Goal: Task Accomplishment & Management: Use online tool/utility

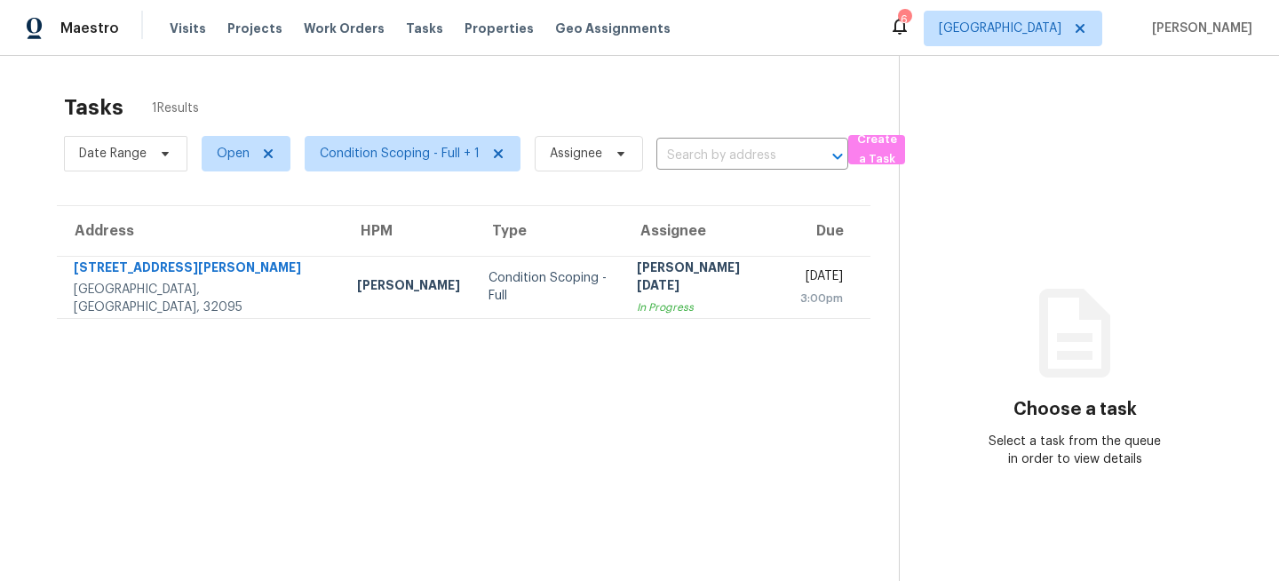
click at [1005, 35] on div "6 Jacksonville [PERSON_NAME]" at bounding box center [1070, 29] width 363 height 36
click at [1034, 35] on span "[GEOGRAPHIC_DATA]" at bounding box center [1000, 29] width 123 height 18
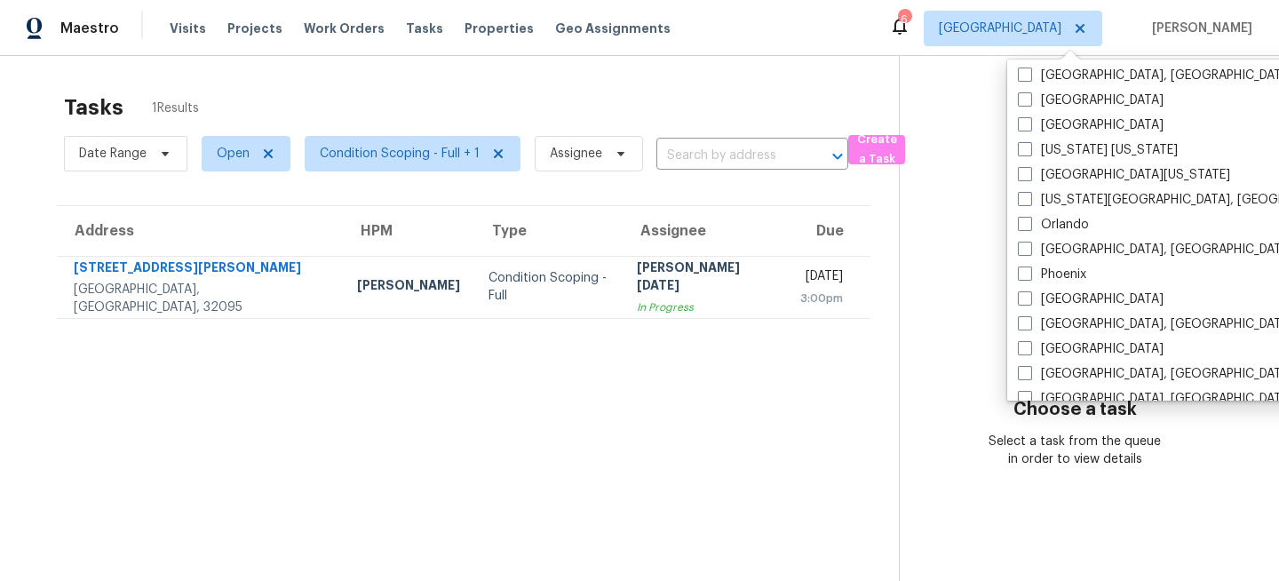
scroll to position [1190, 0]
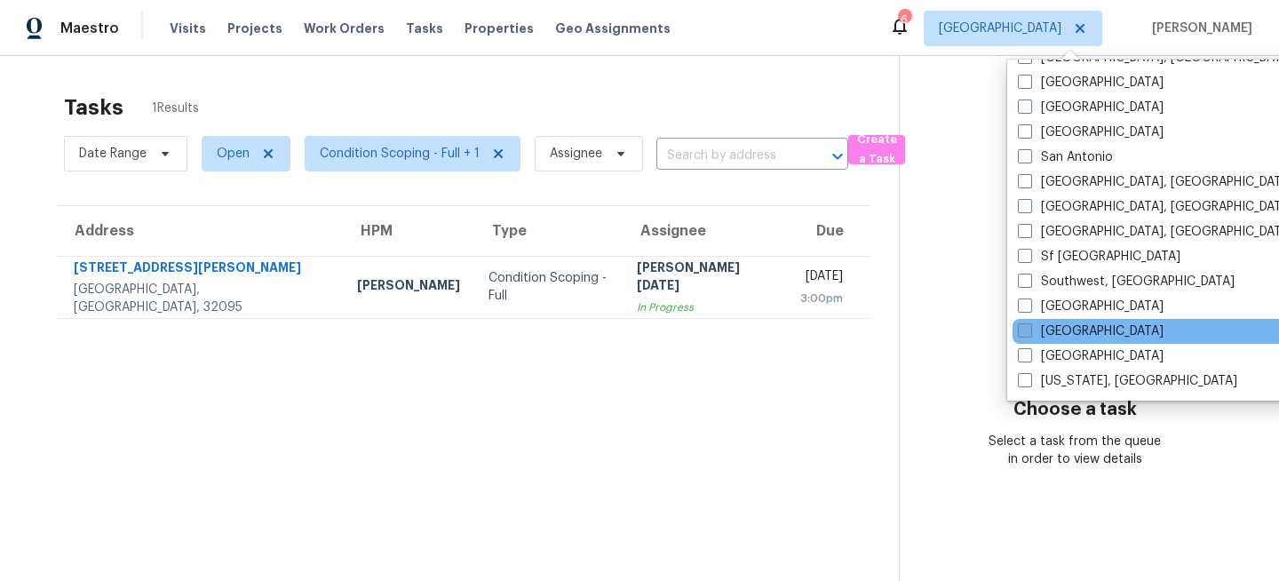
click at [1051, 326] on label "[GEOGRAPHIC_DATA]" at bounding box center [1091, 331] width 146 height 18
click at [1030, 326] on input "[GEOGRAPHIC_DATA]" at bounding box center [1024, 328] width 12 height 12
checkbox input "true"
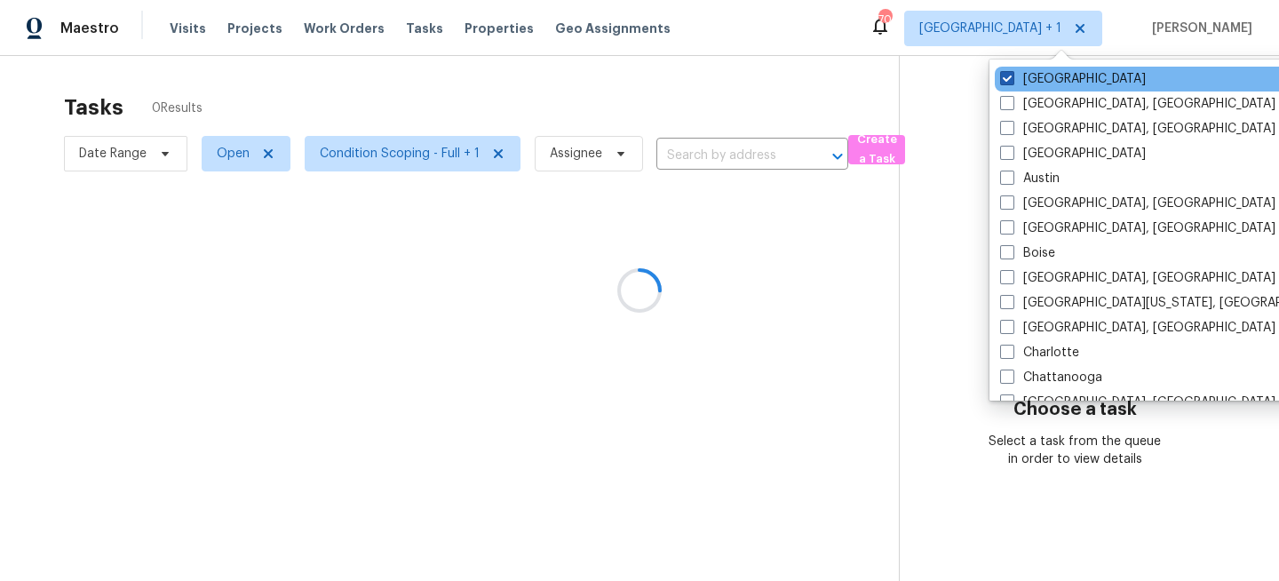
click at [1038, 81] on label "Jacksonville" at bounding box center [1073, 79] width 146 height 18
click at [1012, 81] on input "Jacksonville" at bounding box center [1006, 76] width 12 height 12
checkbox input "false"
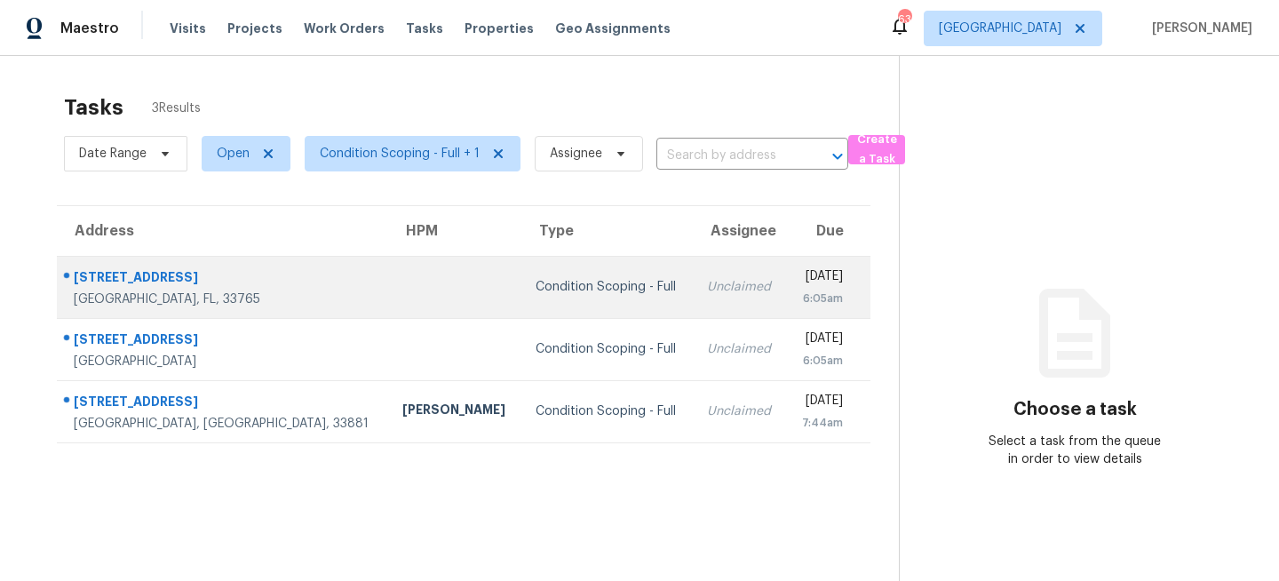
click at [388, 283] on td at bounding box center [454, 287] width 133 height 62
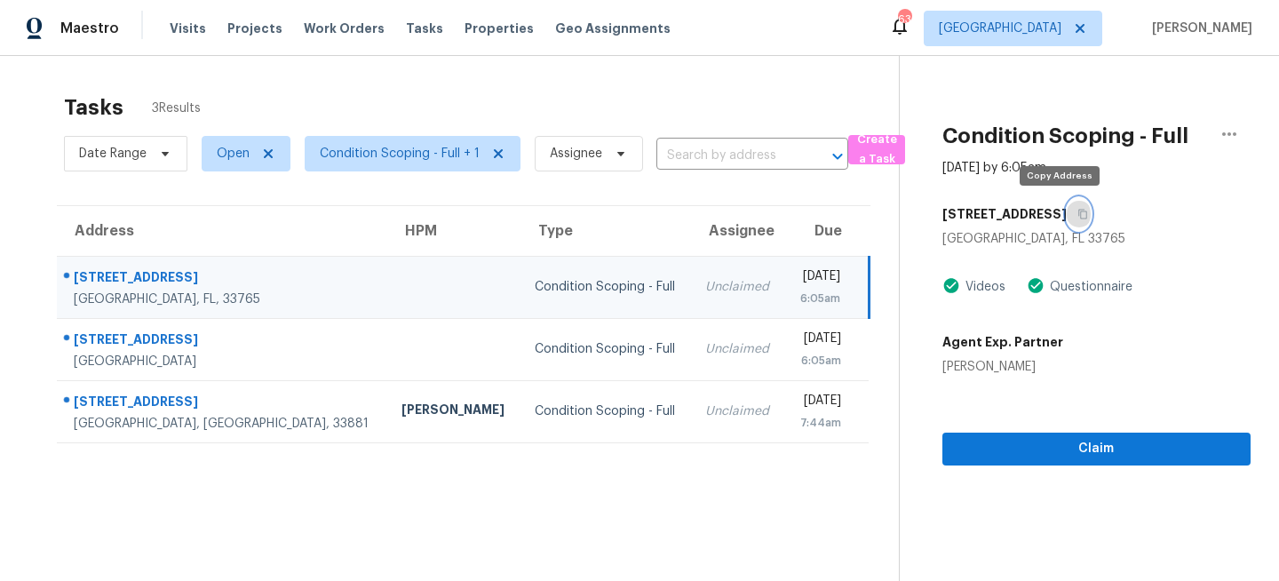
click at [1078, 212] on icon "button" at bounding box center [1083, 214] width 11 height 11
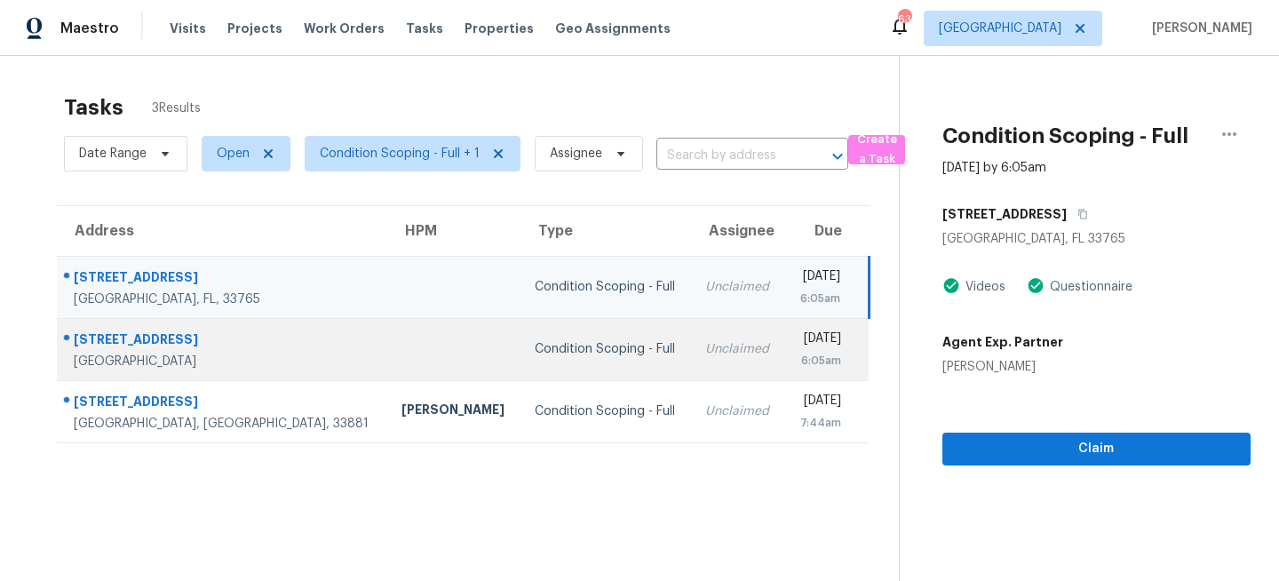
click at [691, 354] on td "Unclaimed" at bounding box center [737, 349] width 93 height 62
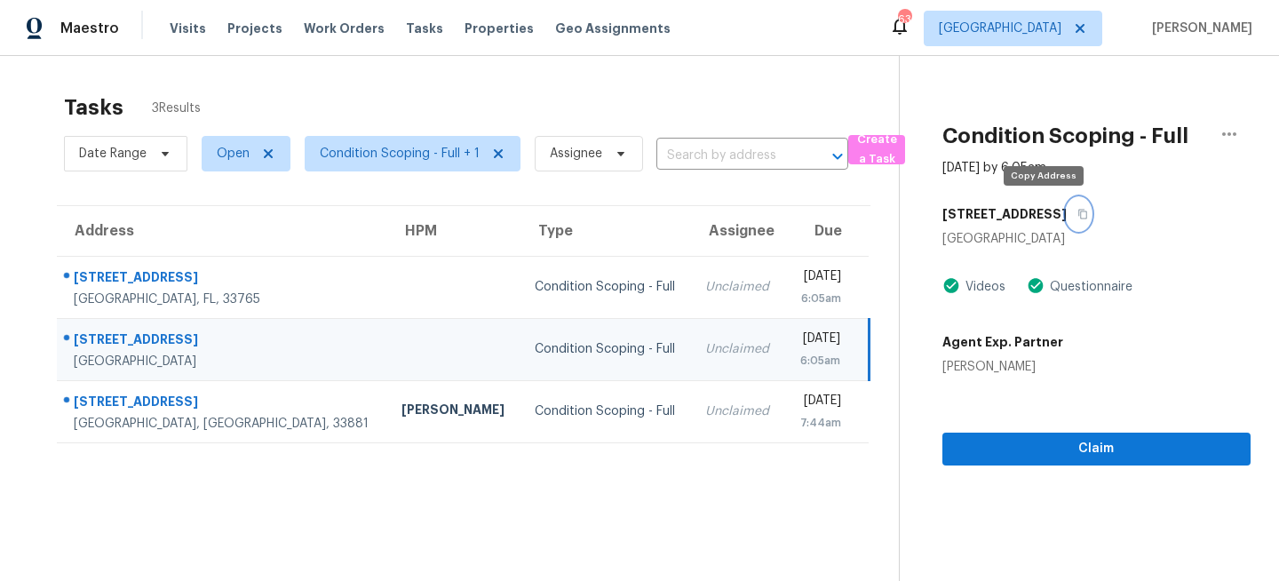
click at [1078, 217] on icon "button" at bounding box center [1083, 214] width 11 height 11
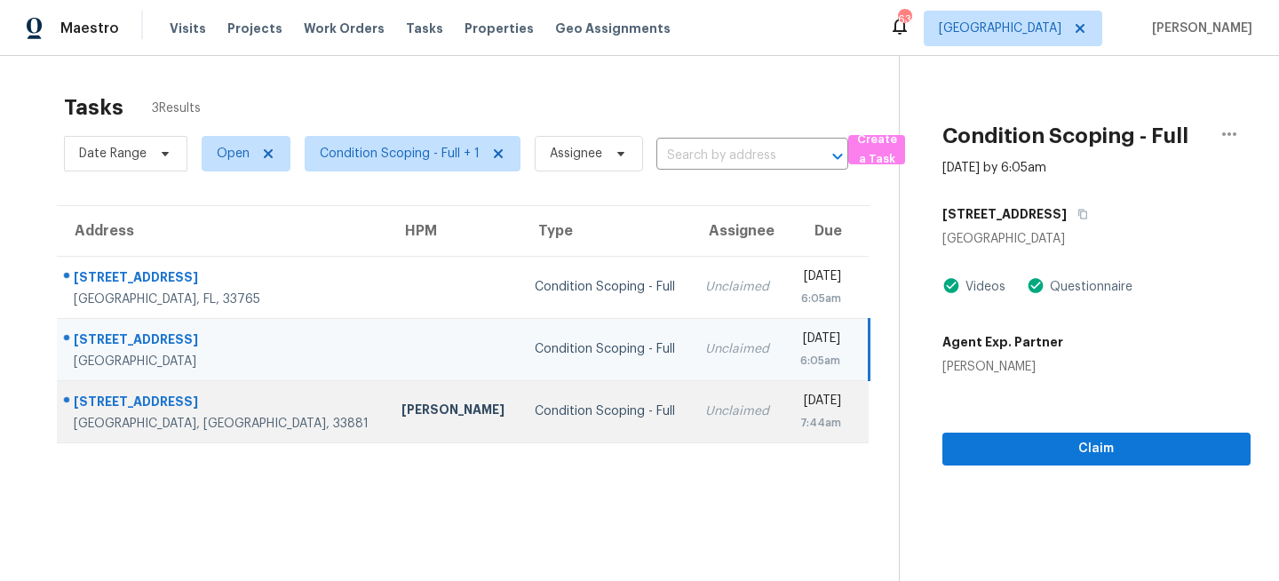
click at [535, 416] on div "Condition Scoping - Full" at bounding box center [606, 411] width 142 height 18
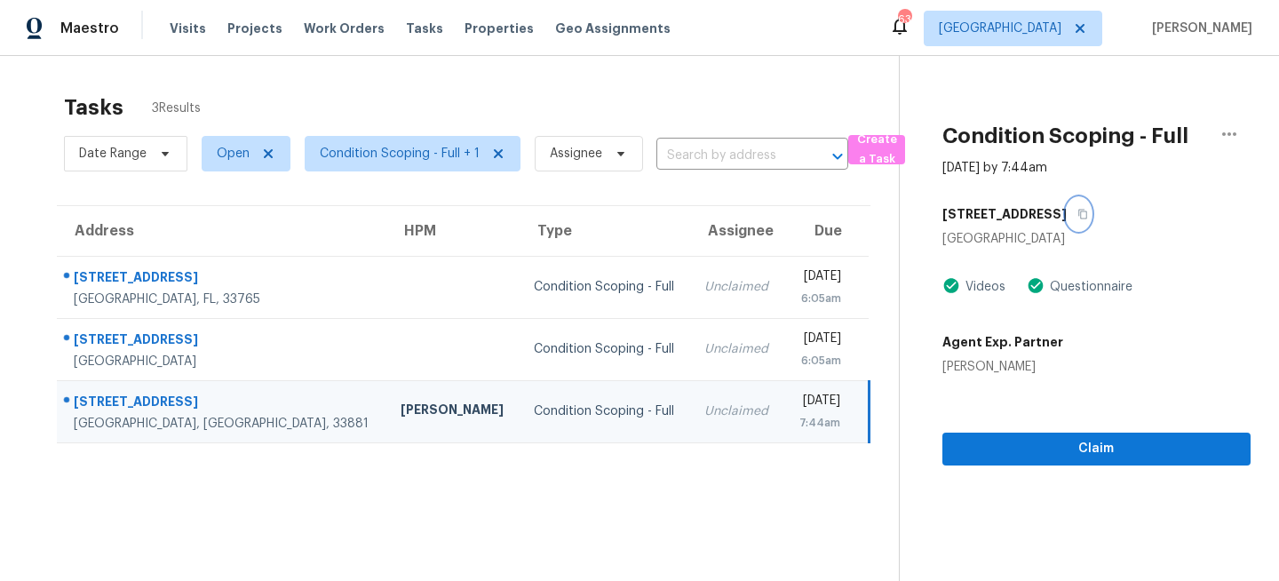
click at [1078, 213] on icon "button" at bounding box center [1083, 214] width 11 height 11
